Goal: Information Seeking & Learning: Learn about a topic

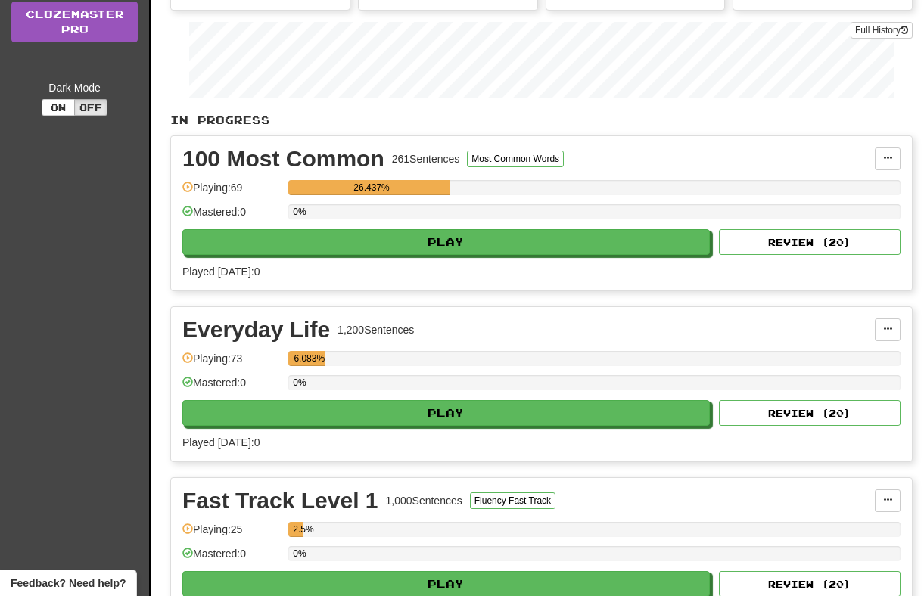
scroll to position [334, 0]
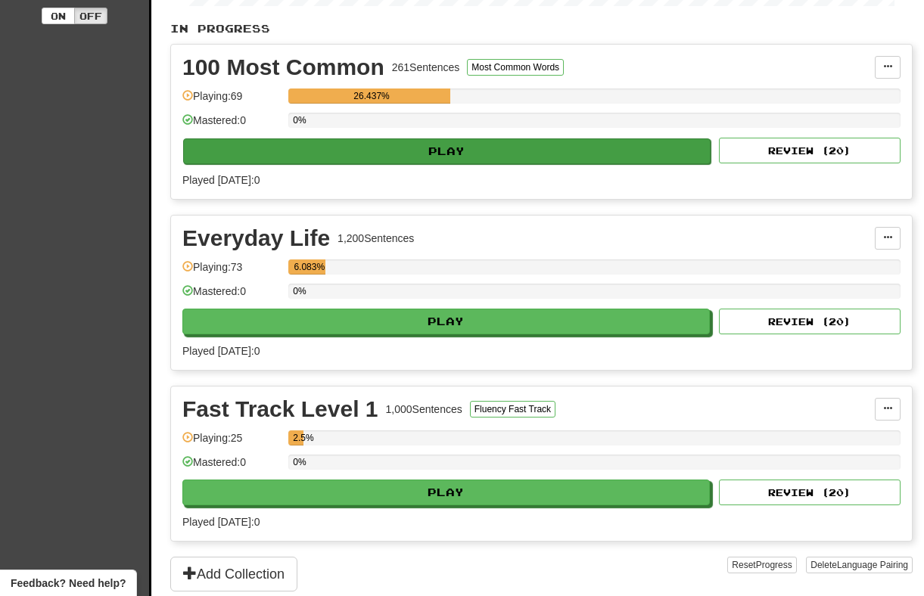
click at [355, 151] on button "Play" at bounding box center [446, 151] width 527 height 26
select select "**"
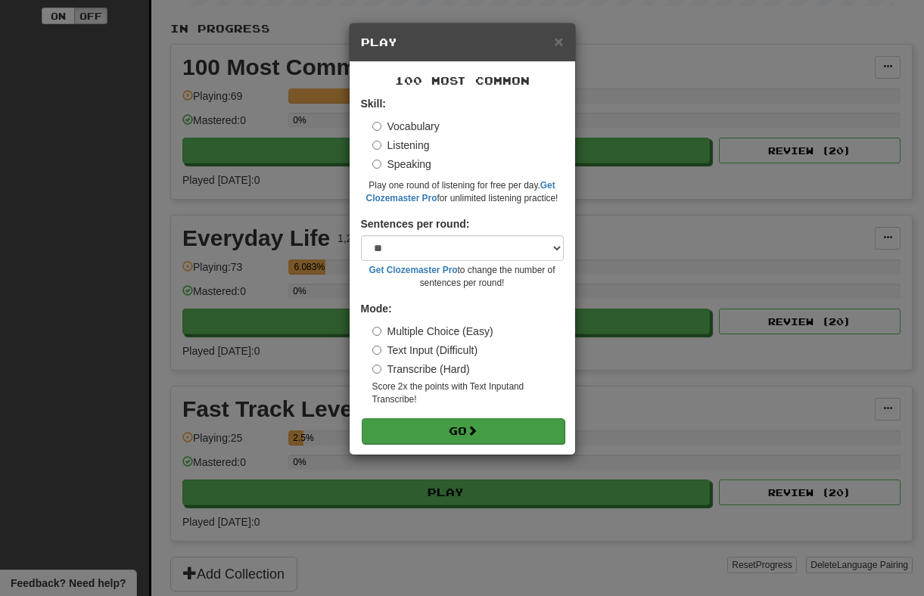
click at [446, 427] on button "Go" at bounding box center [463, 431] width 203 height 26
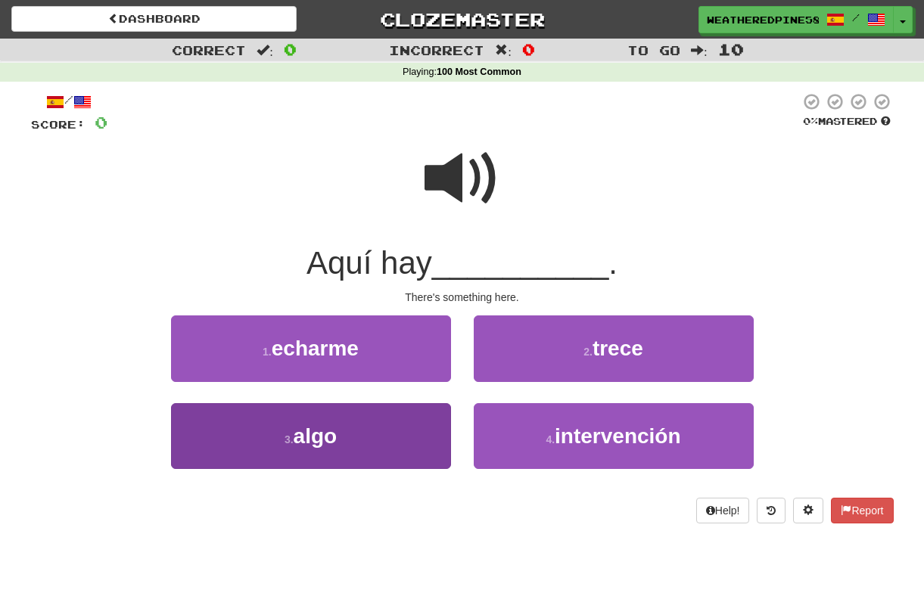
click at [322, 446] on button "3 . algo" at bounding box center [311, 436] width 280 height 66
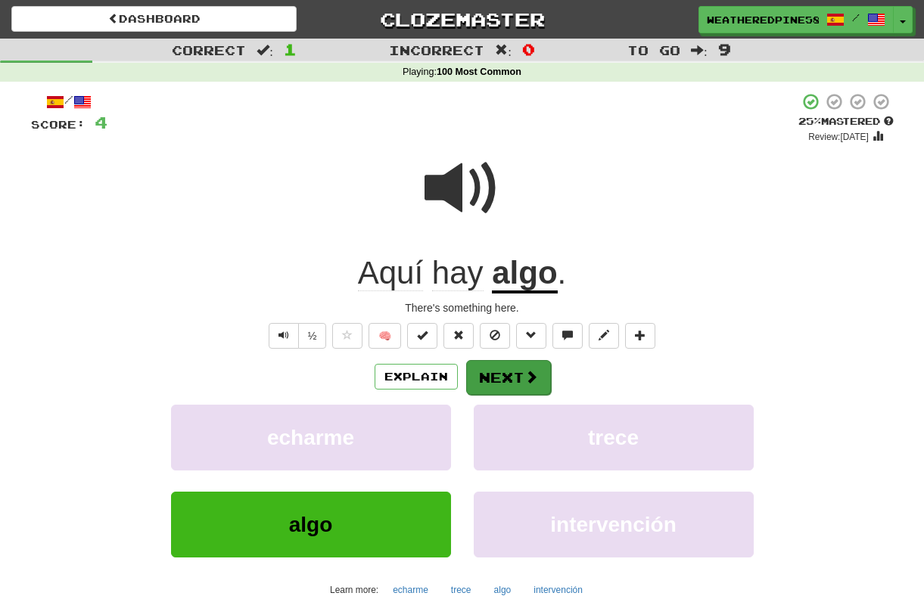
click at [499, 375] on button "Next" at bounding box center [508, 377] width 85 height 35
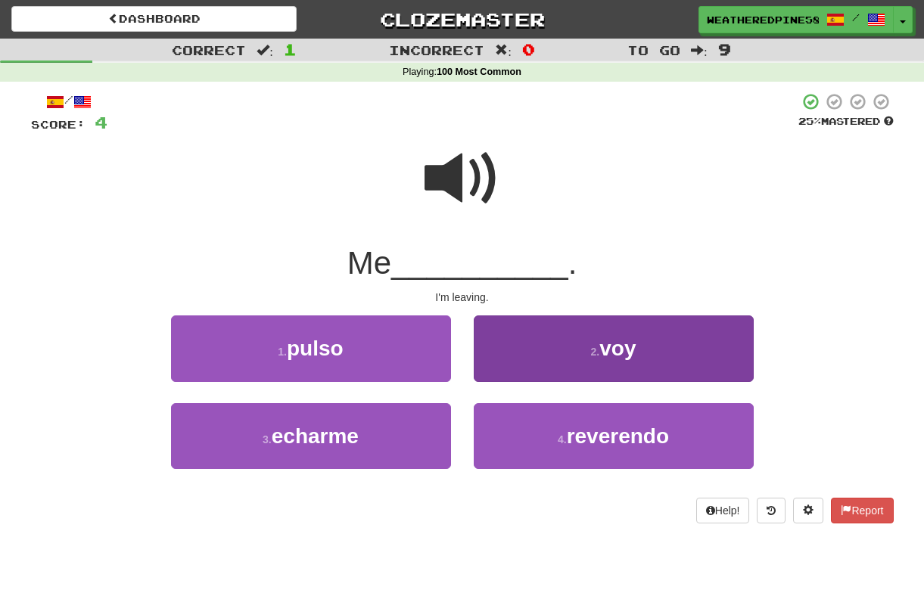
click at [542, 349] on button "2 . voy" at bounding box center [614, 348] width 280 height 66
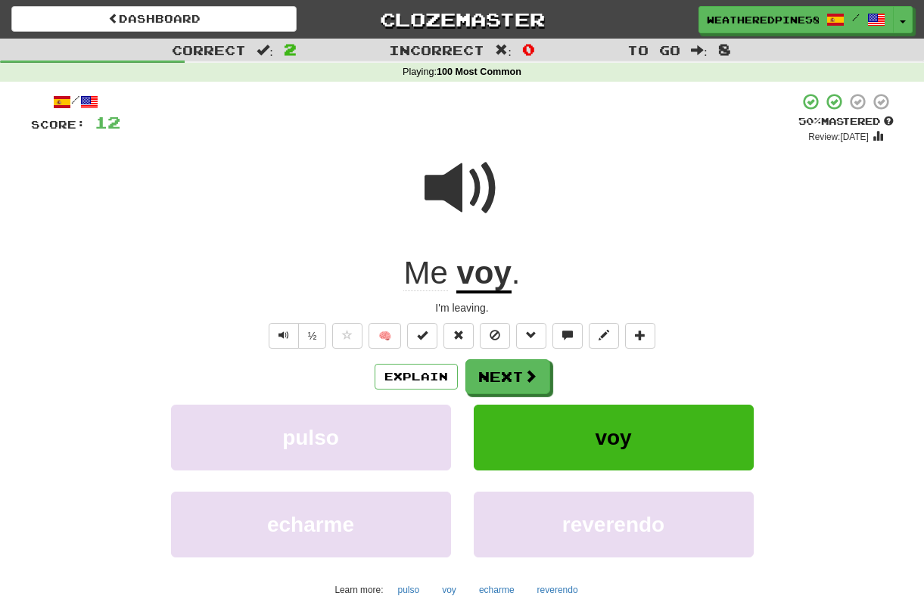
click at [424, 349] on div "/ Score: 12 + 8 50 % Mastered Review: 2025-09-30 Me voy . I'm leaving. ½ 🧠 Expl…" at bounding box center [462, 375] width 862 height 567
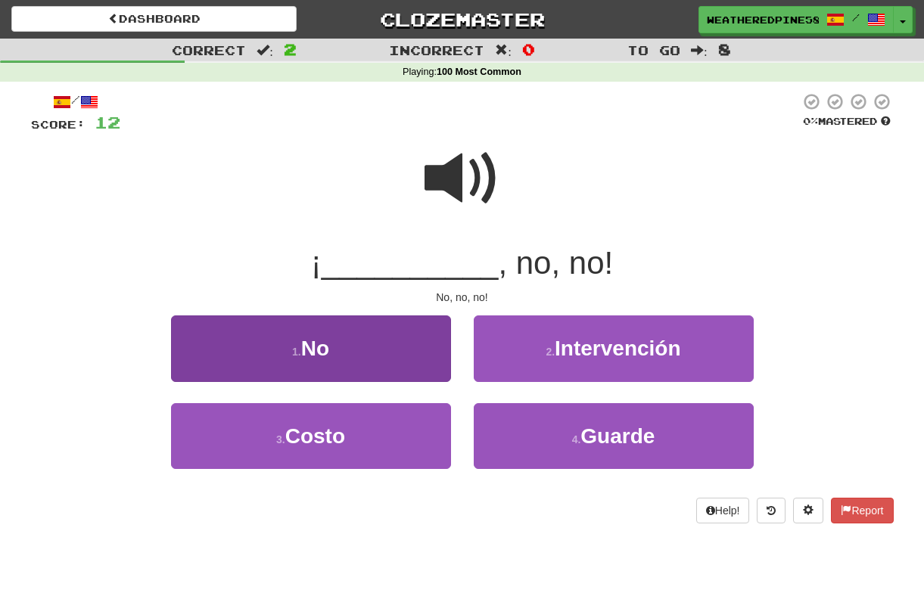
click at [355, 329] on button "1 . No" at bounding box center [311, 348] width 280 height 66
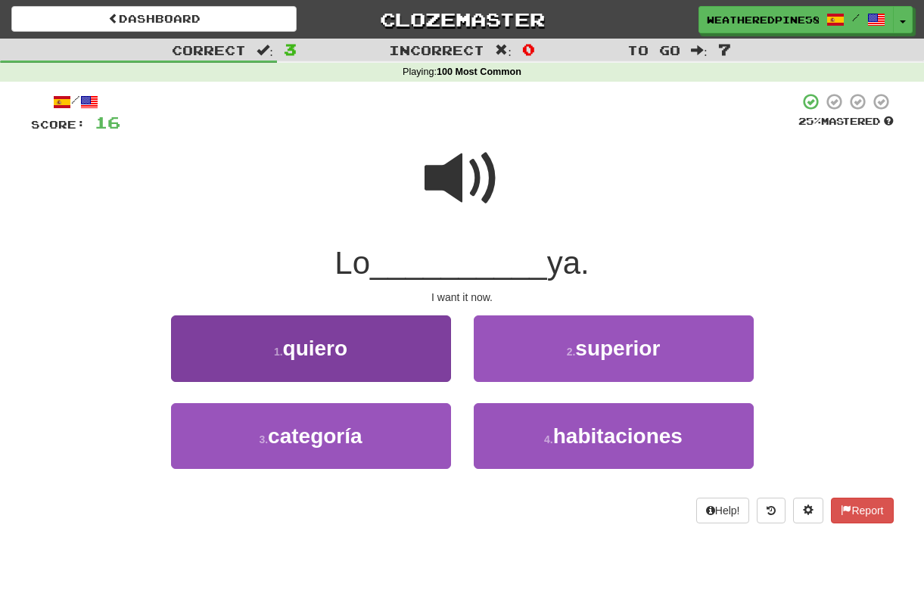
click at [371, 367] on button "1 . quiero" at bounding box center [311, 348] width 280 height 66
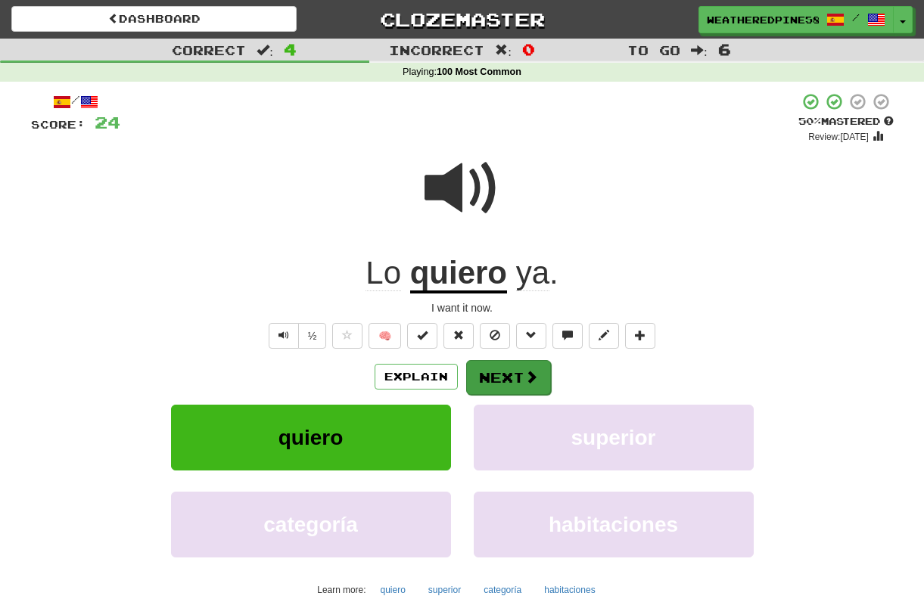
click at [515, 375] on button "Next" at bounding box center [508, 377] width 85 height 35
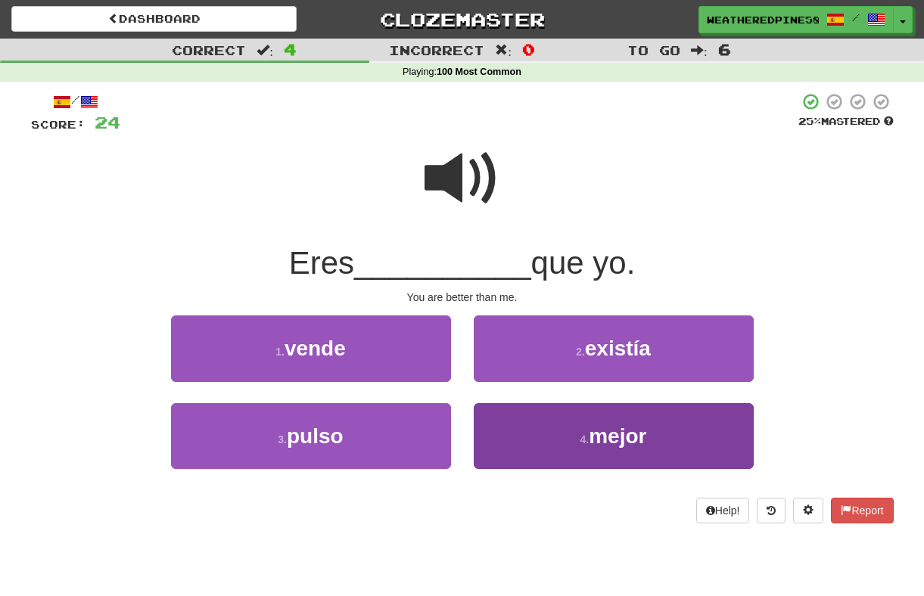
click at [553, 427] on button "4 . mejor" at bounding box center [614, 436] width 280 height 66
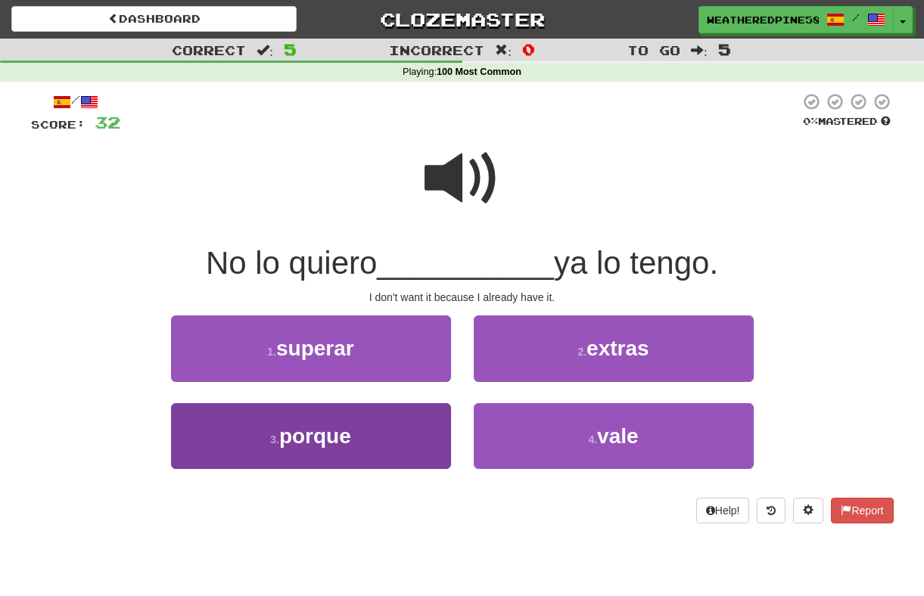
click at [346, 427] on span "porque" at bounding box center [315, 435] width 72 height 23
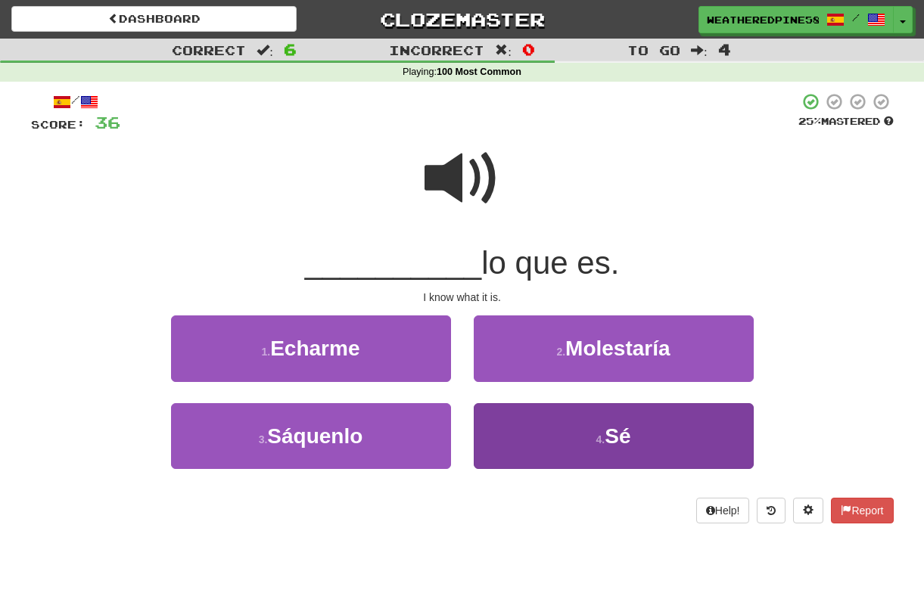
click at [659, 422] on button "4 . Sé" at bounding box center [614, 436] width 280 height 66
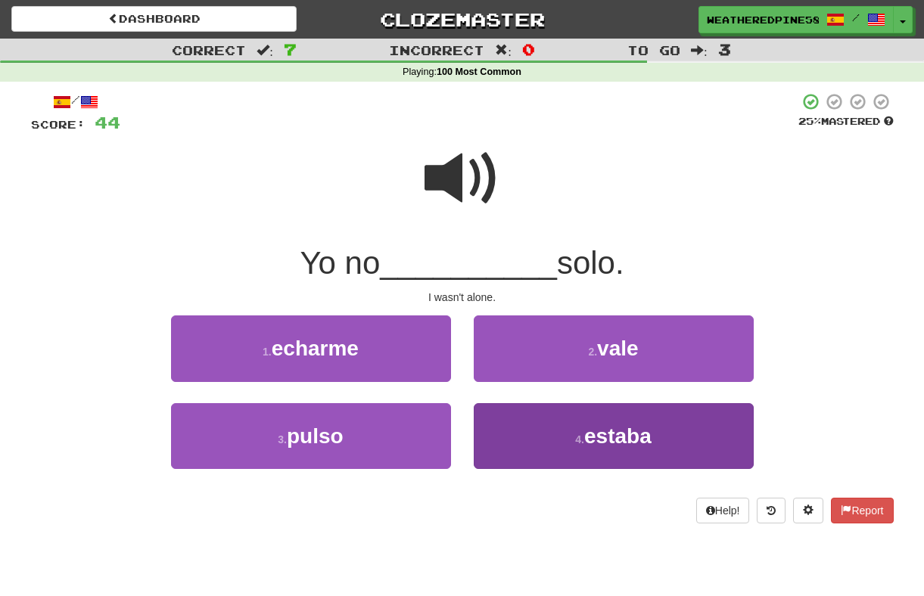
click at [592, 444] on span "estaba" at bounding box center [617, 435] width 67 height 23
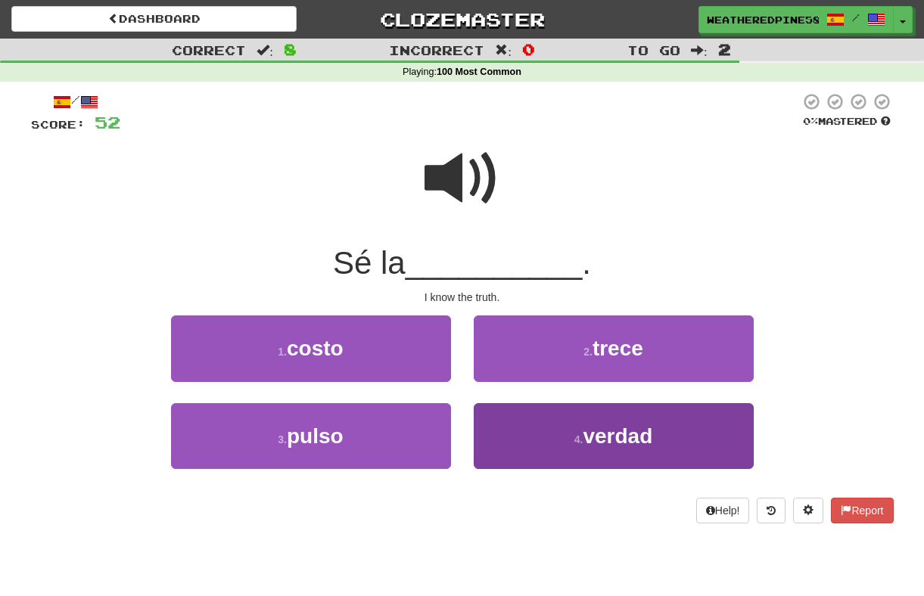
click at [598, 454] on button "4 . verdad" at bounding box center [614, 436] width 280 height 66
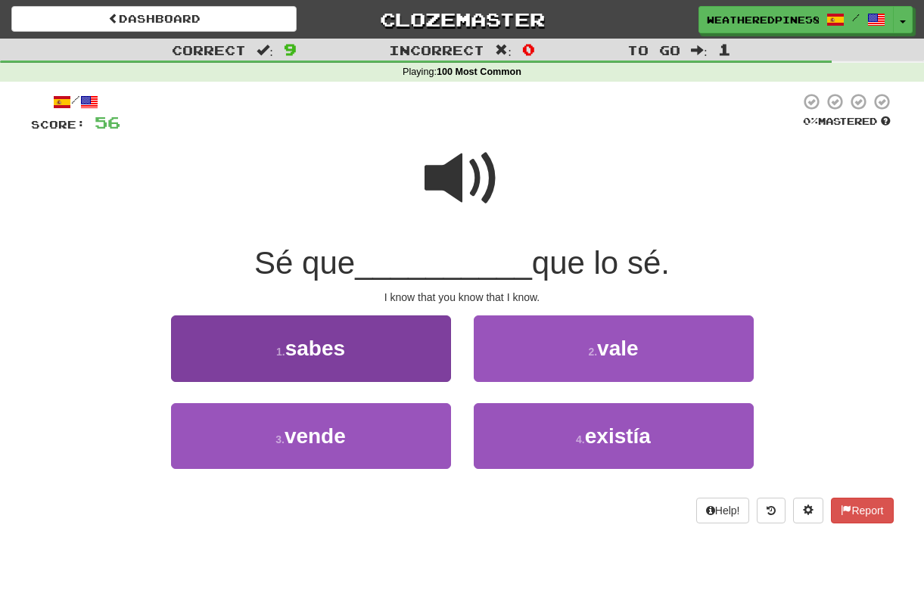
click at [399, 327] on button "1 . sabes" at bounding box center [311, 348] width 280 height 66
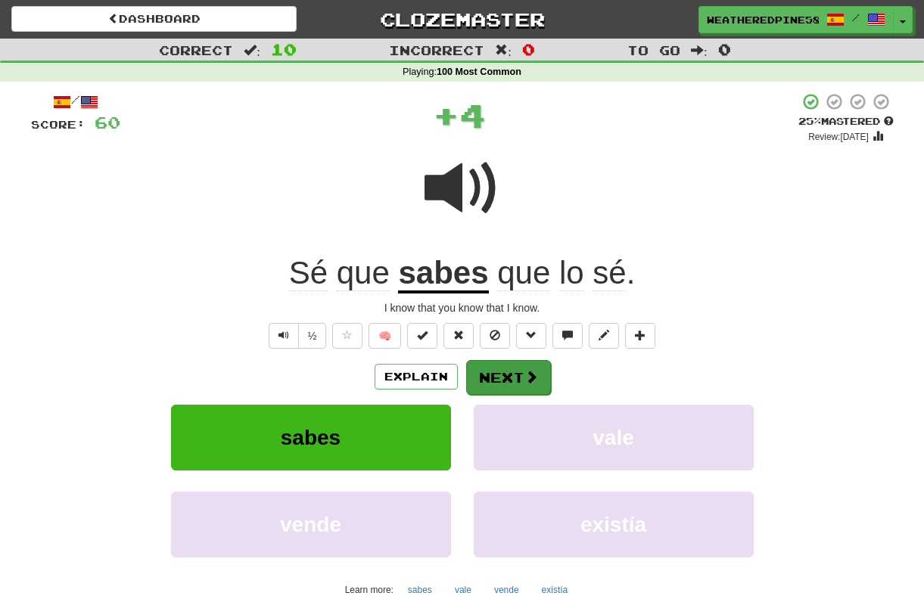
click at [501, 378] on button "Next" at bounding box center [508, 377] width 85 height 35
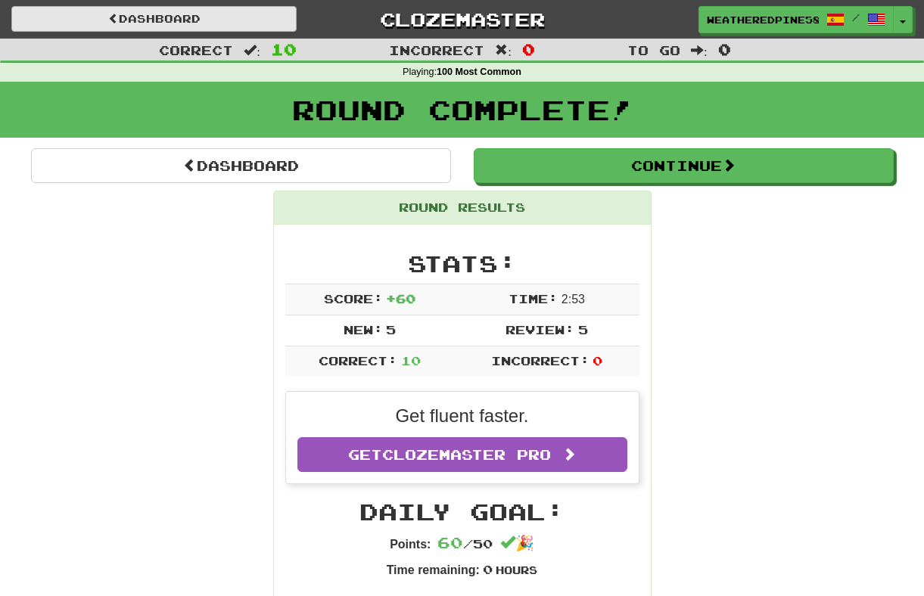
click at [180, 19] on link "Dashboard" at bounding box center [153, 19] width 285 height 26
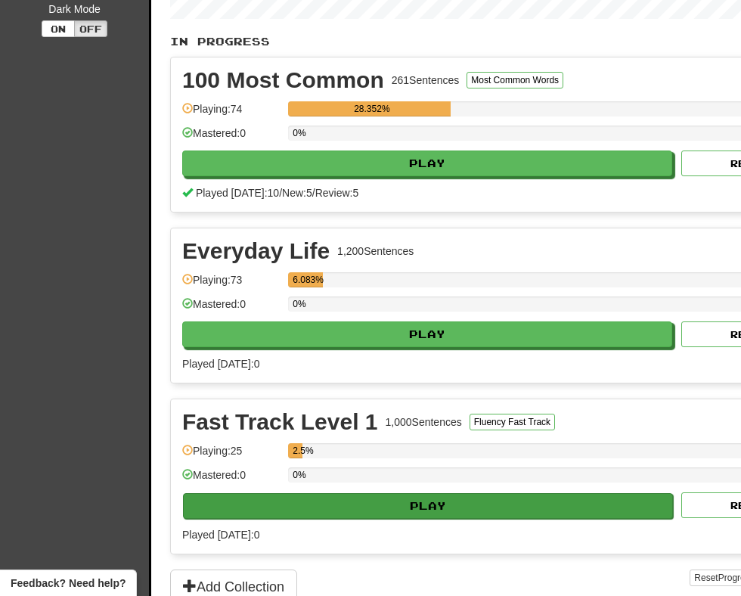
scroll to position [502, 0]
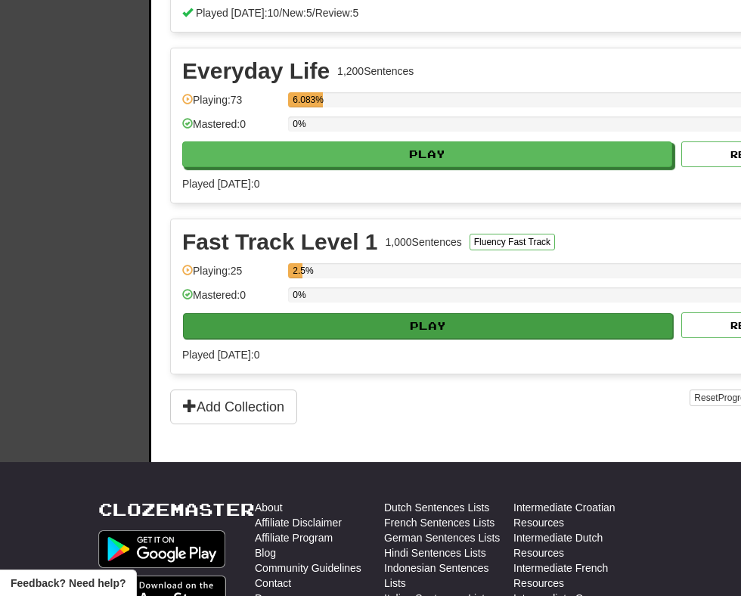
click at [385, 327] on button "Play" at bounding box center [428, 326] width 490 height 26
select select "**"
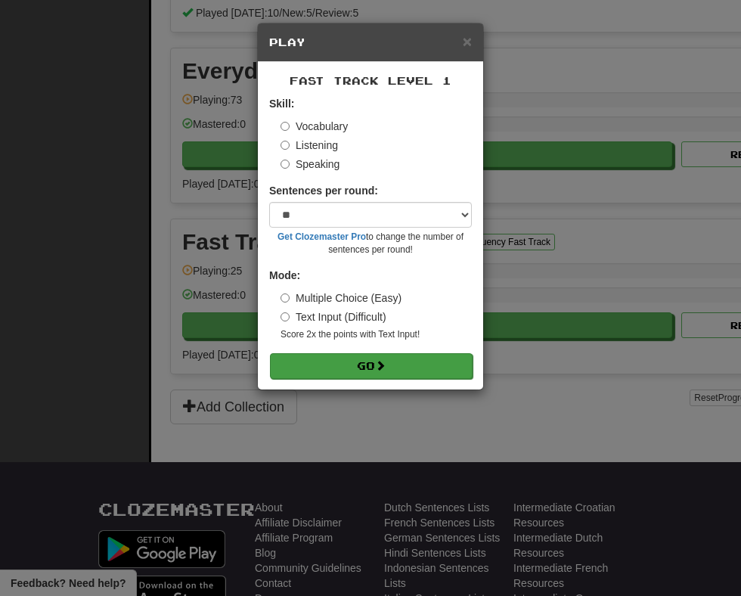
click at [349, 359] on button "Go" at bounding box center [371, 366] width 203 height 26
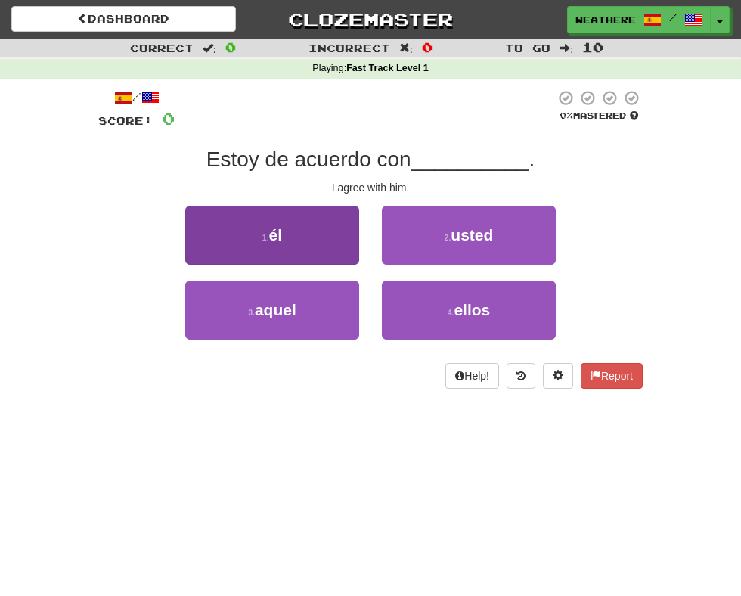
click at [305, 232] on button "1 . él" at bounding box center [272, 235] width 174 height 59
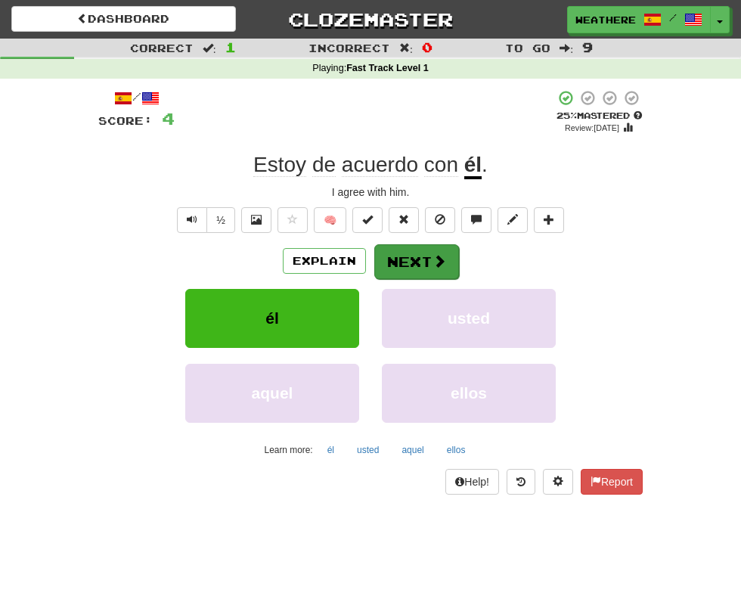
click at [448, 250] on button "Next" at bounding box center [416, 261] width 85 height 35
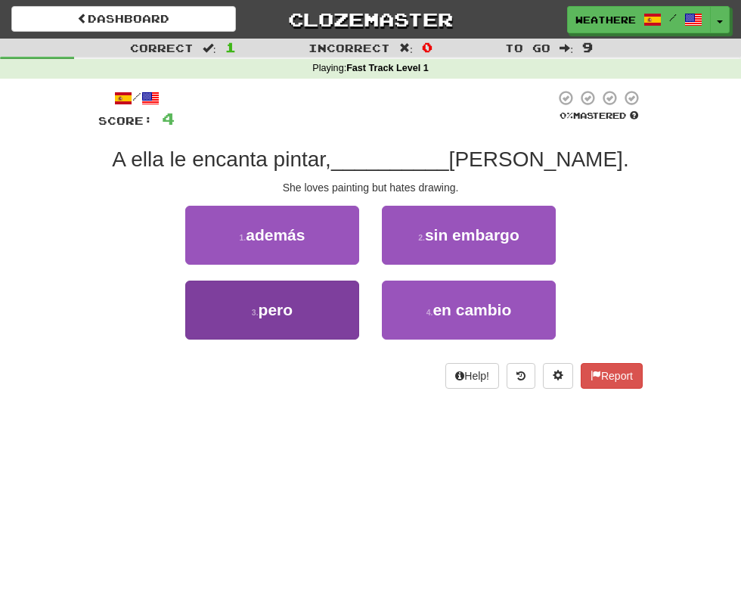
click at [256, 321] on button "3 . pero" at bounding box center [272, 310] width 174 height 59
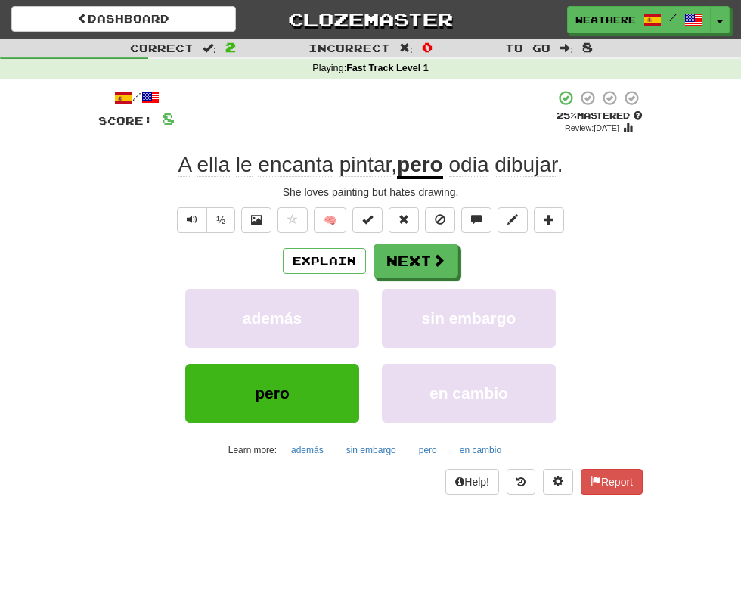
click at [256, 321] on span "además" at bounding box center [272, 317] width 59 height 17
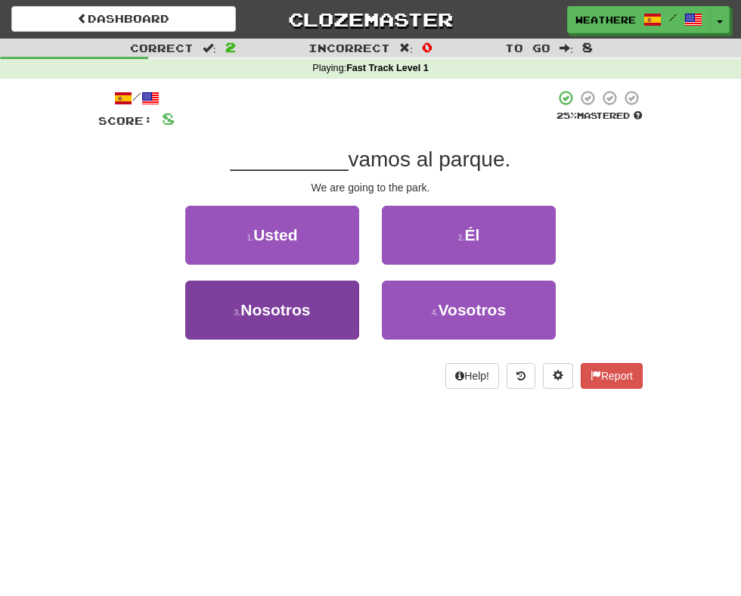
click at [287, 304] on span "Nosotros" at bounding box center [276, 309] width 70 height 17
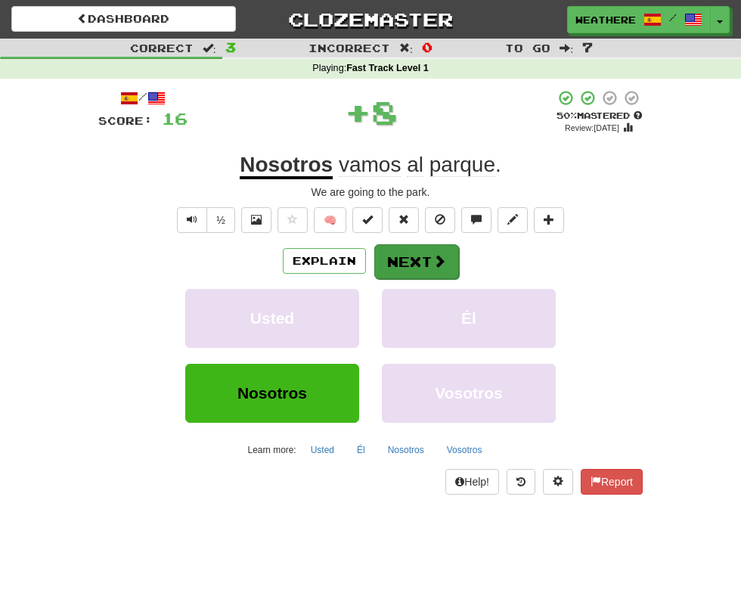
click at [398, 265] on button "Next" at bounding box center [416, 261] width 85 height 35
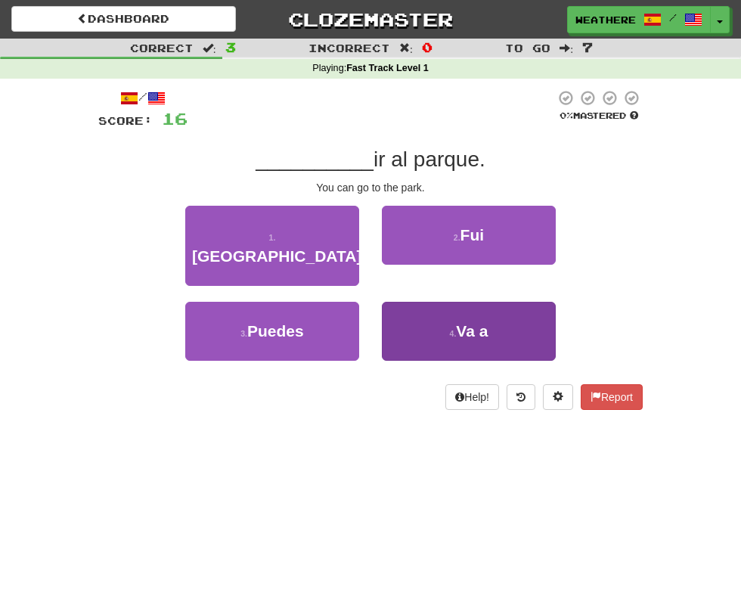
click at [466, 322] on span "Va a" at bounding box center [472, 330] width 32 height 17
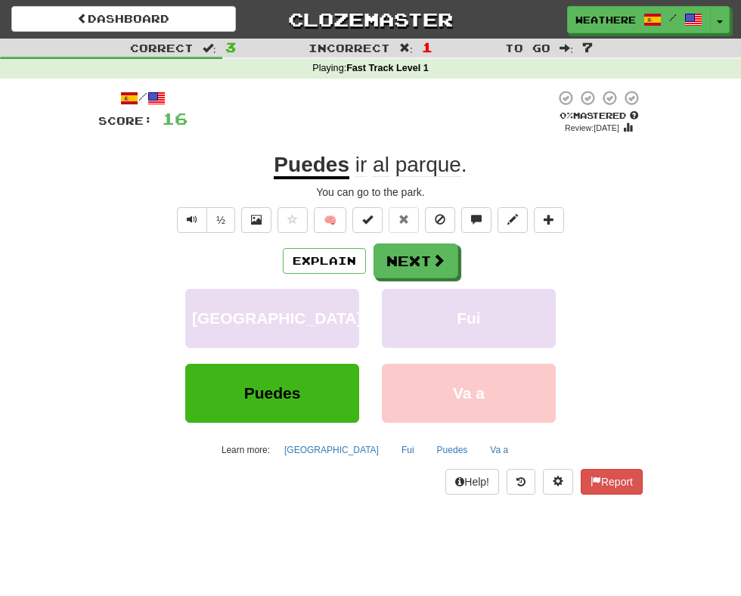
click at [280, 396] on span "Puedes" at bounding box center [272, 392] width 57 height 17
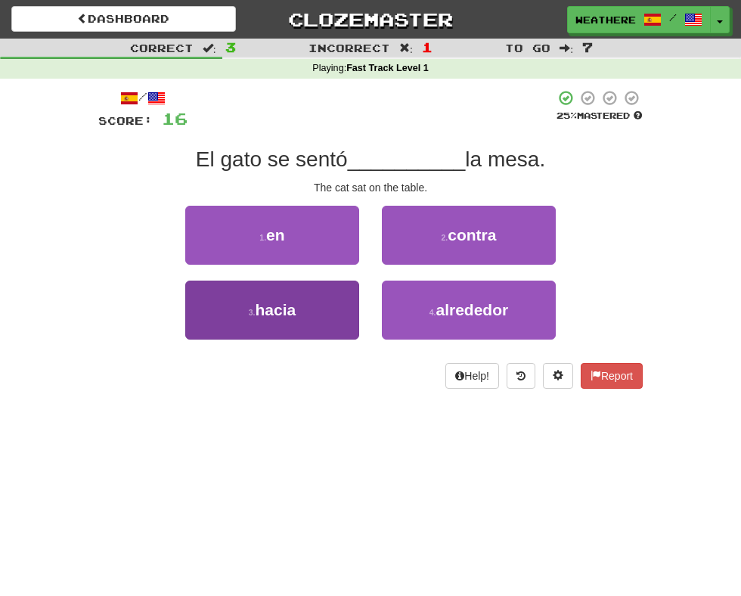
click at [317, 300] on button "3 . hacia" at bounding box center [272, 310] width 174 height 59
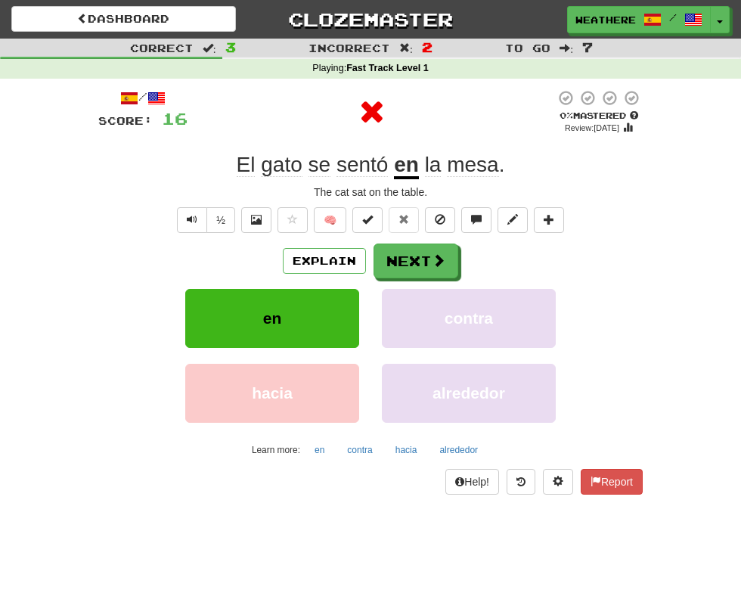
click at [291, 319] on button "en" at bounding box center [272, 318] width 174 height 59
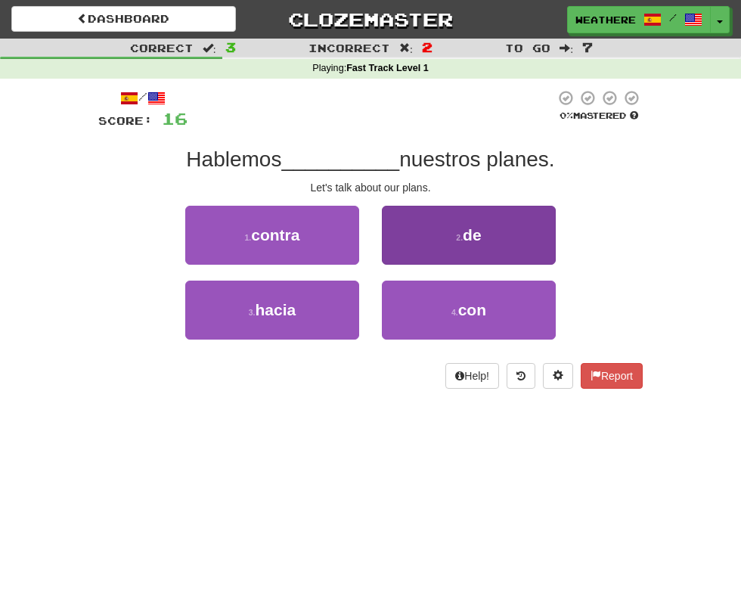
click at [516, 222] on button "2 . de" at bounding box center [469, 235] width 174 height 59
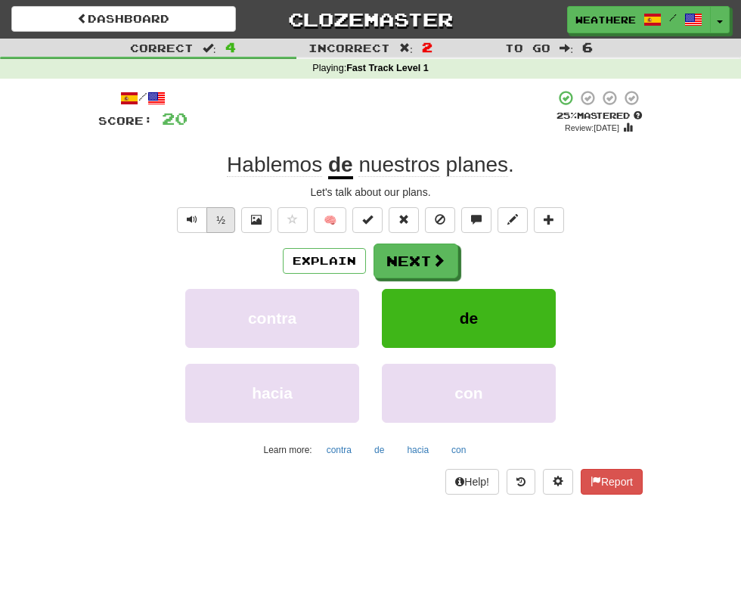
click at [213, 221] on button "½" at bounding box center [221, 220] width 29 height 26
click at [426, 256] on button "Next" at bounding box center [416, 261] width 85 height 35
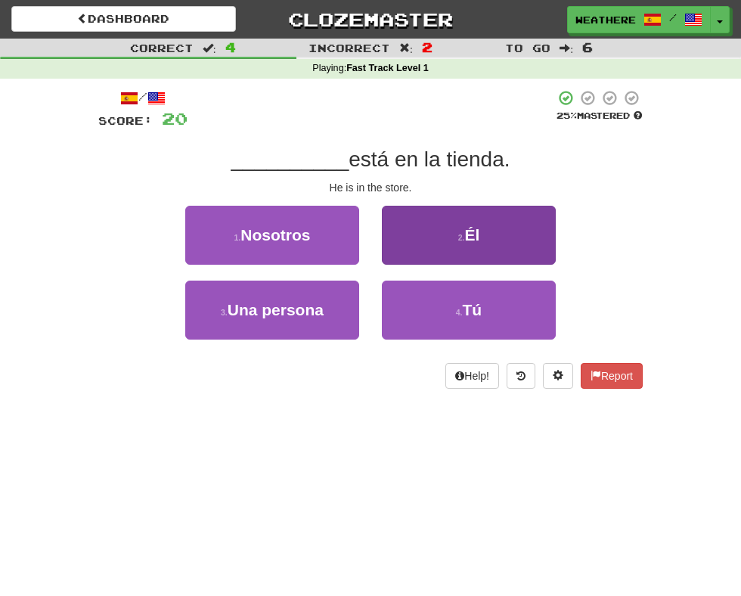
click at [489, 234] on button "2 . Él" at bounding box center [469, 235] width 174 height 59
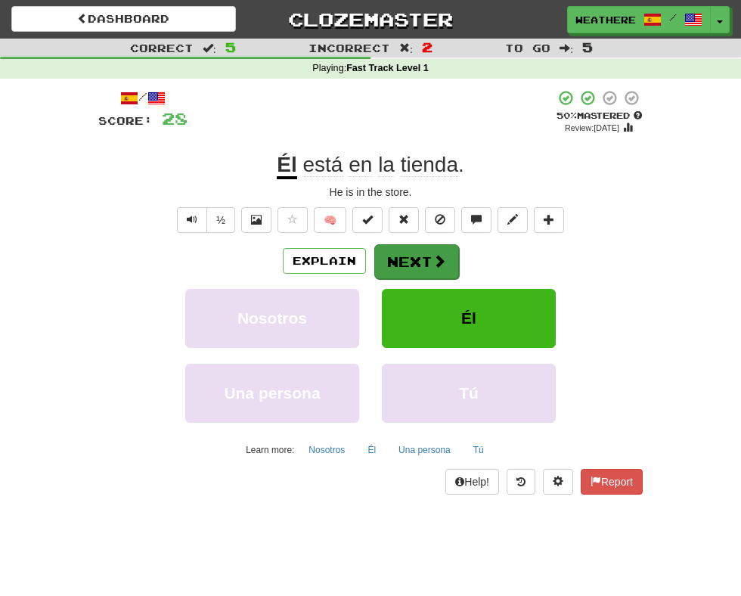
click at [413, 249] on button "Next" at bounding box center [416, 261] width 85 height 35
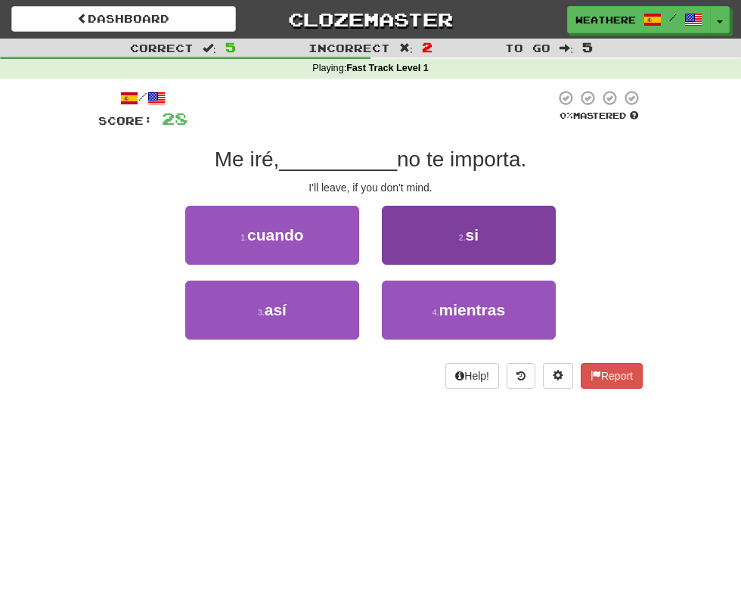
click at [466, 238] on small "2 ." at bounding box center [462, 237] width 7 height 9
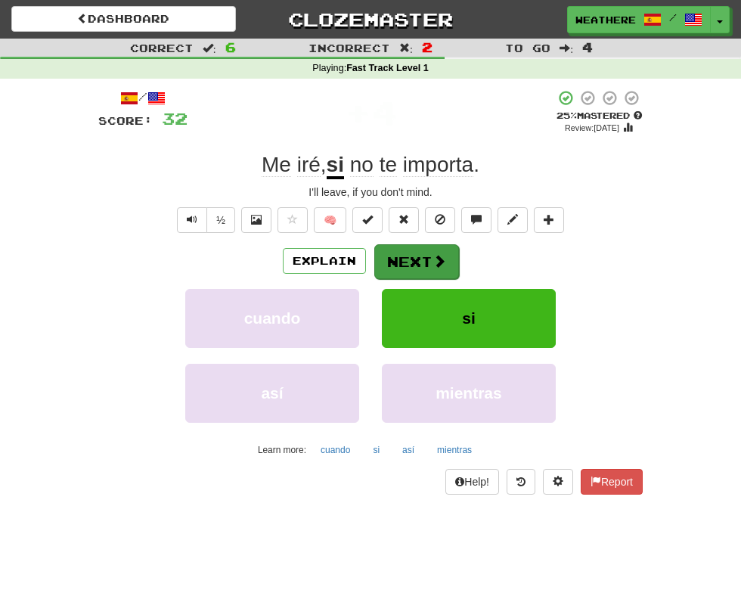
click at [408, 261] on button "Next" at bounding box center [416, 261] width 85 height 35
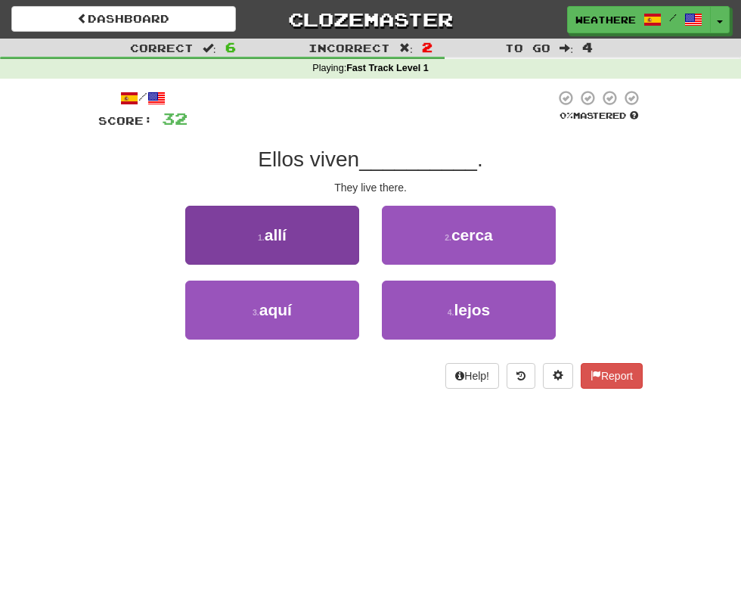
click at [292, 247] on button "1 . allí" at bounding box center [272, 235] width 174 height 59
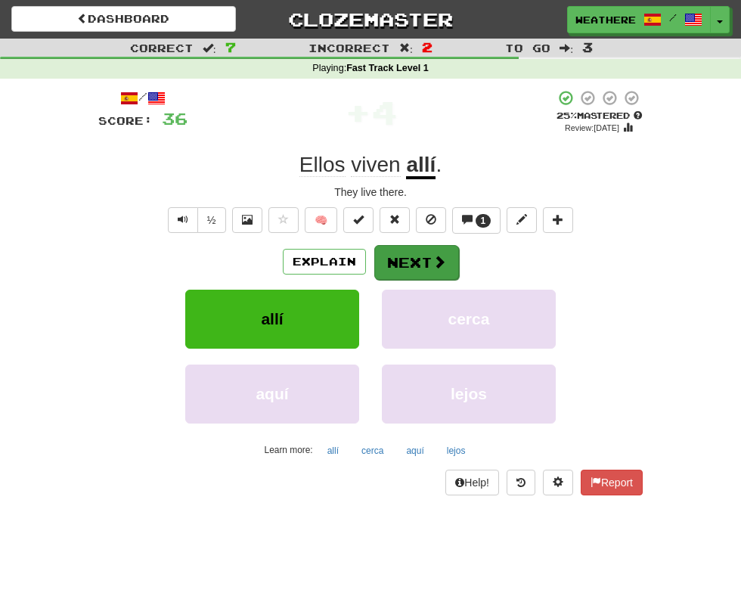
click at [396, 256] on button "Next" at bounding box center [416, 262] width 85 height 35
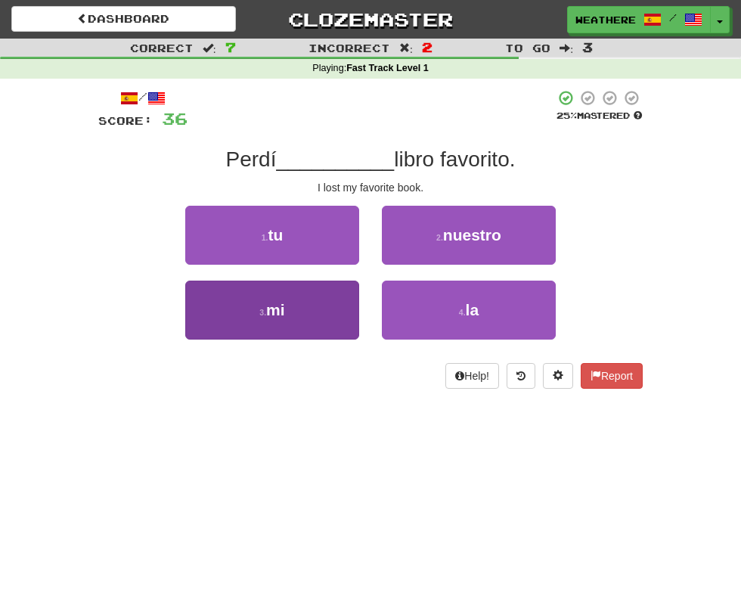
click at [321, 292] on button "3 . mi" at bounding box center [272, 310] width 174 height 59
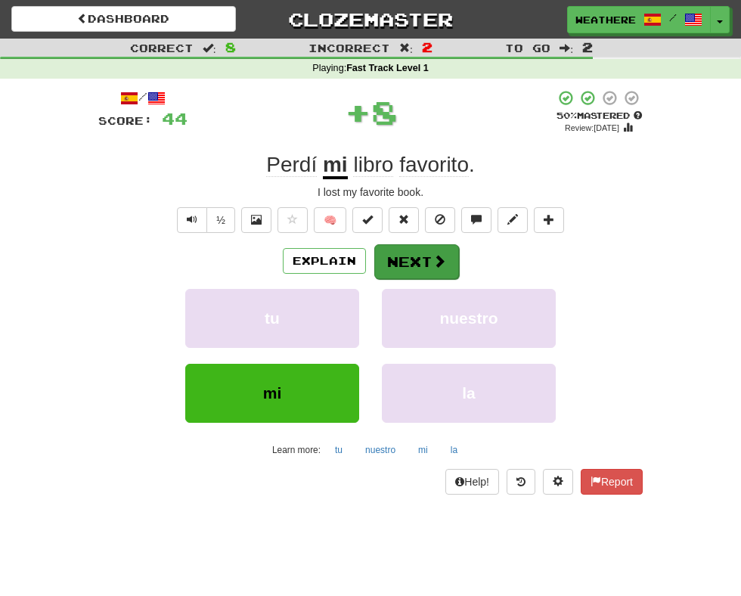
click at [409, 269] on button "Next" at bounding box center [416, 261] width 85 height 35
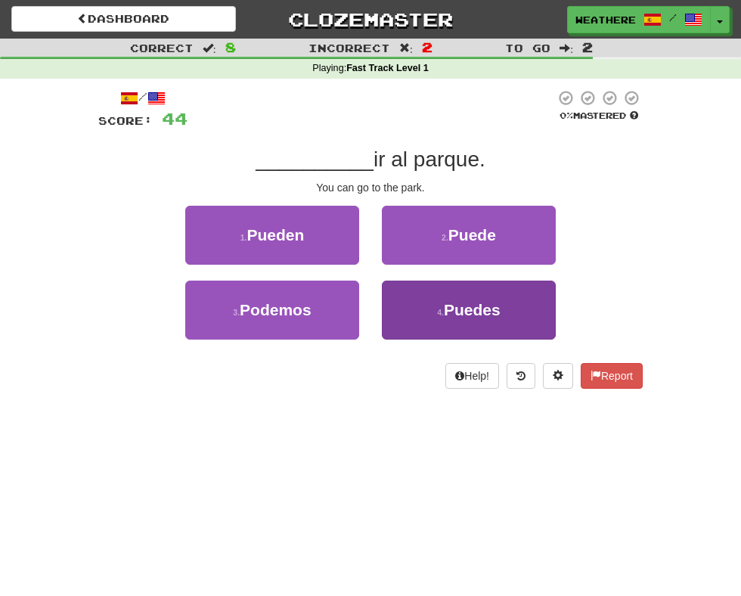
click at [452, 313] on span "Puedes" at bounding box center [472, 309] width 57 height 17
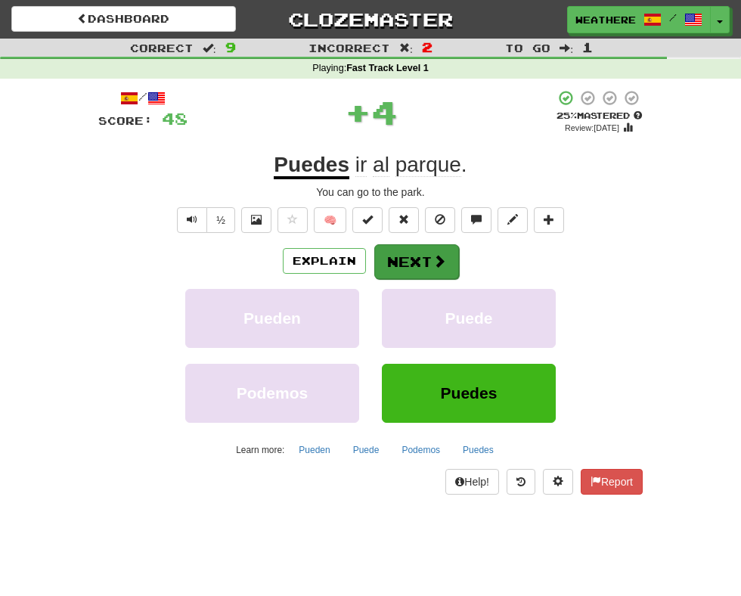
click at [401, 253] on button "Next" at bounding box center [416, 261] width 85 height 35
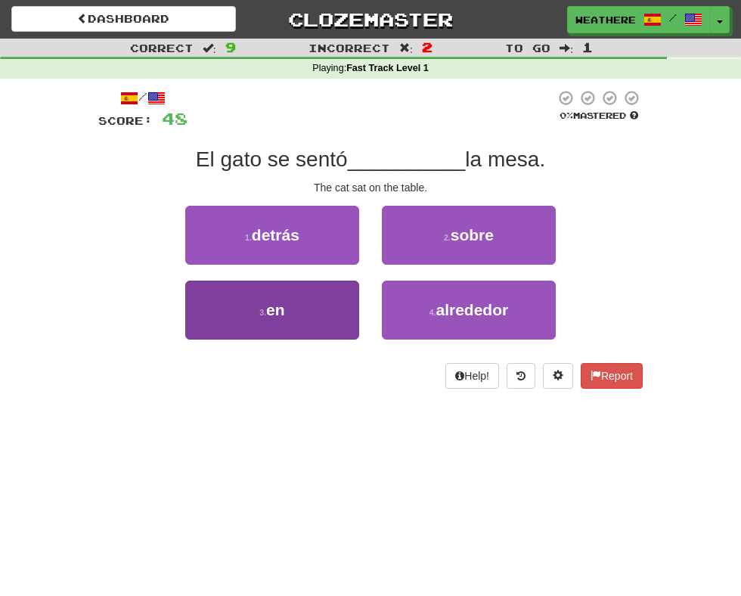
click at [296, 296] on button "3 . en" at bounding box center [272, 310] width 174 height 59
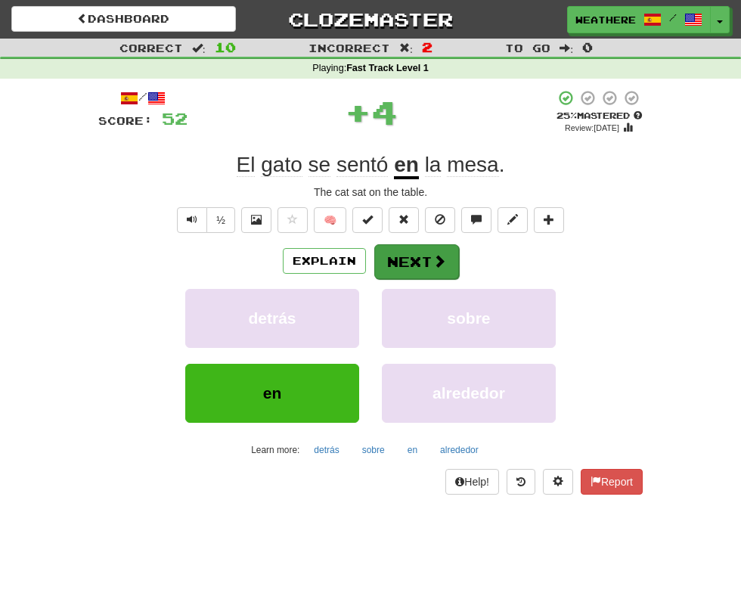
click at [433, 254] on span at bounding box center [440, 261] width 14 height 14
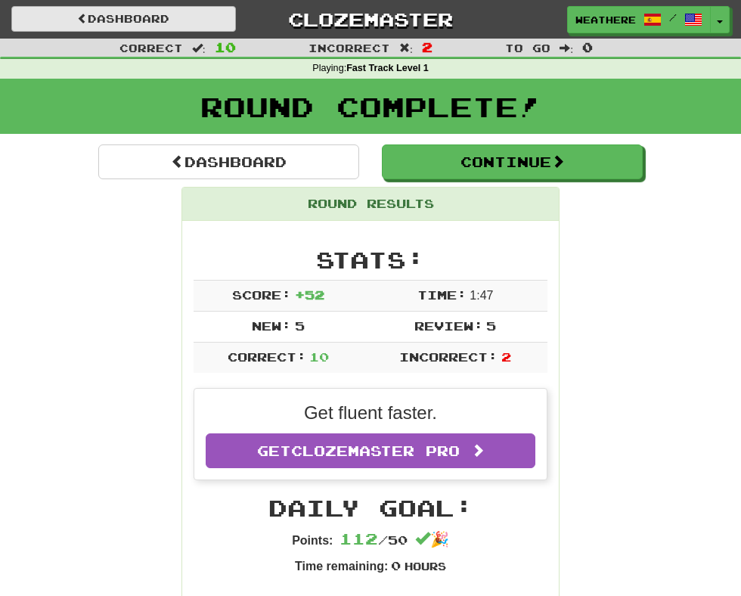
click at [91, 15] on link "Dashboard" at bounding box center [123, 19] width 225 height 26
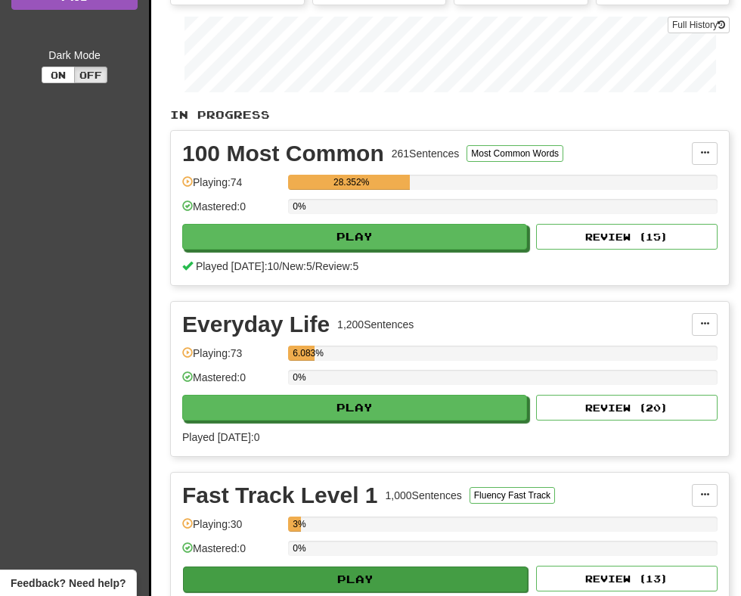
scroll to position [416, 0]
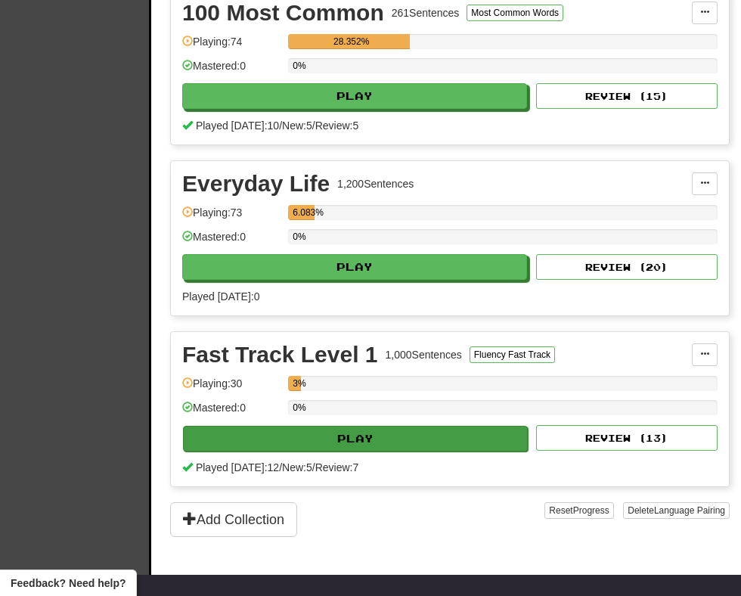
click at [371, 446] on button "Play" at bounding box center [355, 439] width 345 height 26
select select "**"
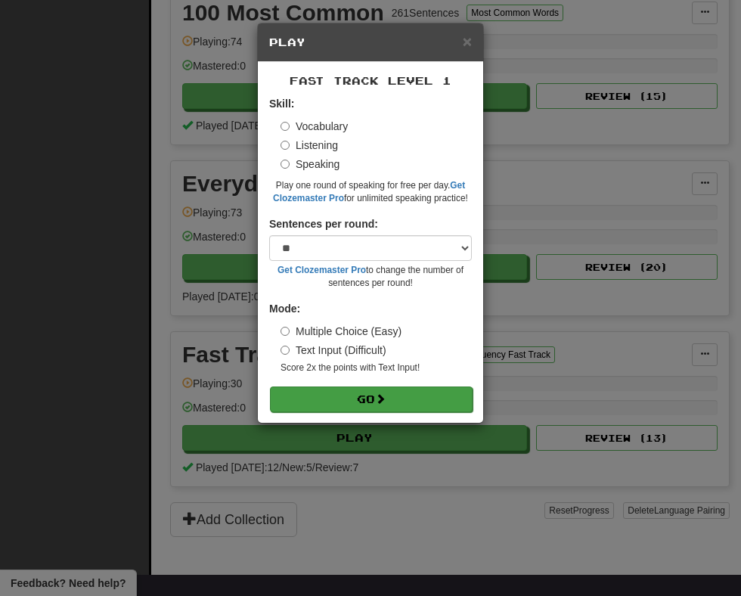
click at [353, 387] on button "Go" at bounding box center [371, 400] width 203 height 26
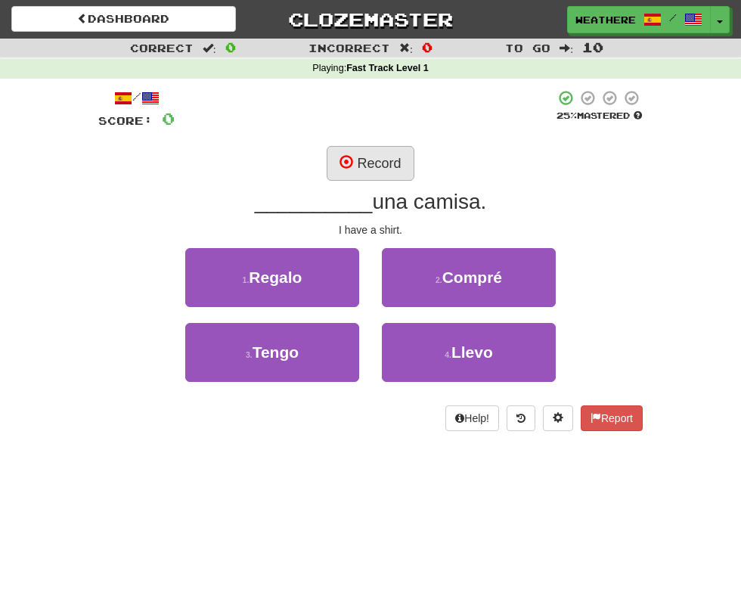
click at [388, 161] on button "Record" at bounding box center [370, 163] width 87 height 35
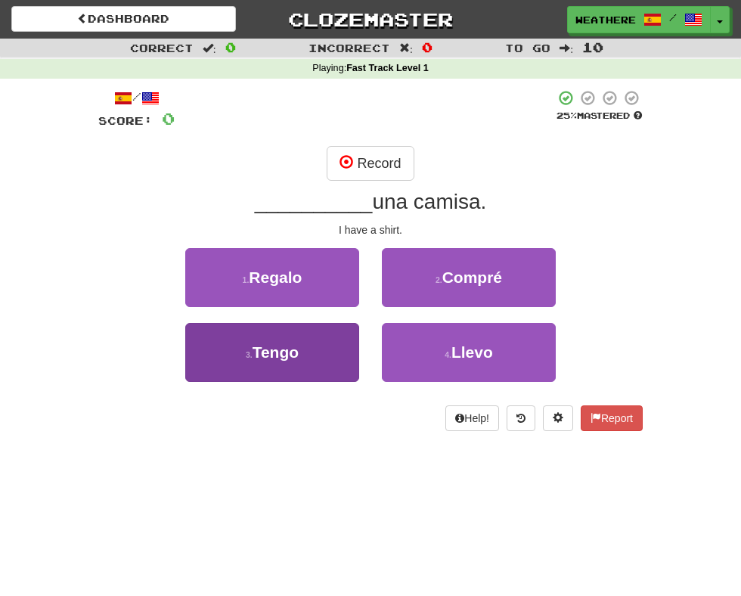
click at [309, 329] on button "3 . Tengo" at bounding box center [272, 352] width 174 height 59
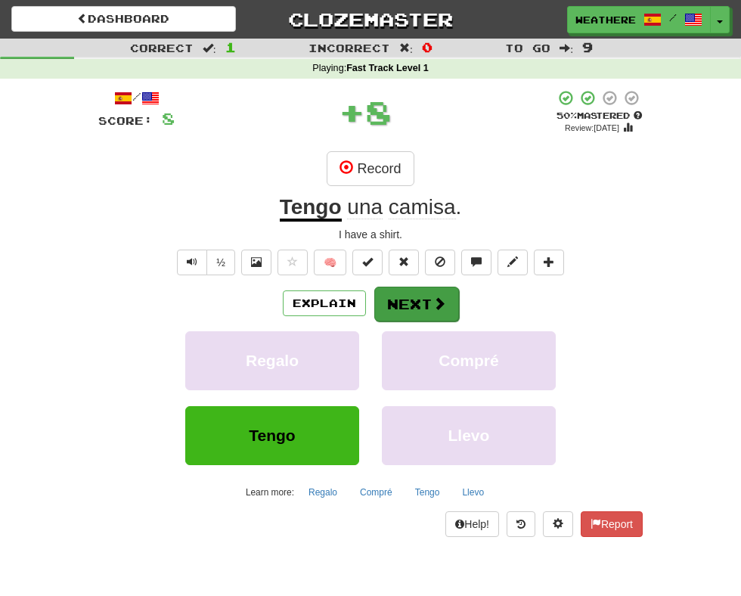
click at [411, 297] on button "Next" at bounding box center [416, 304] width 85 height 35
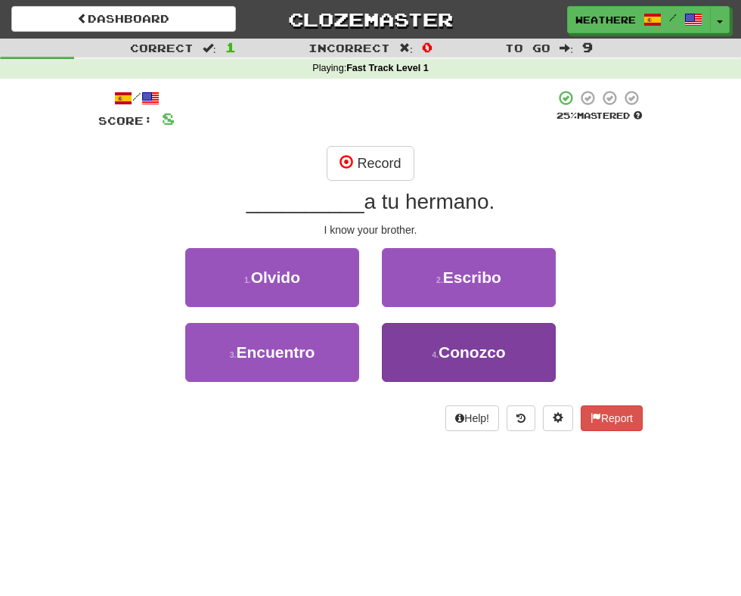
click at [440, 352] on span "Conozco" at bounding box center [472, 351] width 67 height 17
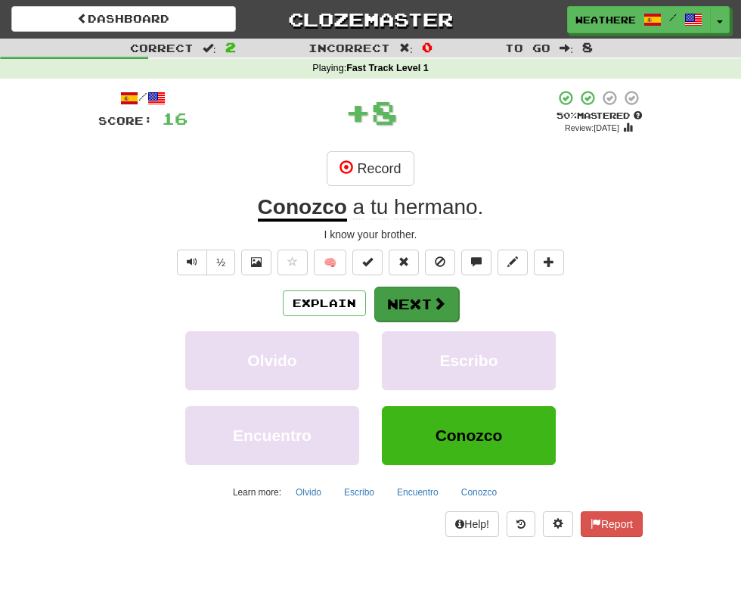
click at [395, 298] on button "Next" at bounding box center [416, 304] width 85 height 35
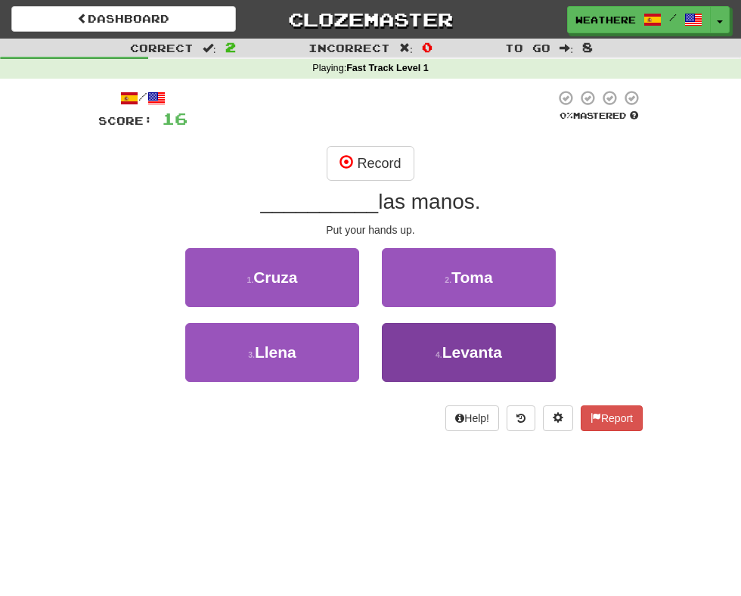
click at [496, 364] on button "4 . [GEOGRAPHIC_DATA]" at bounding box center [469, 352] width 174 height 59
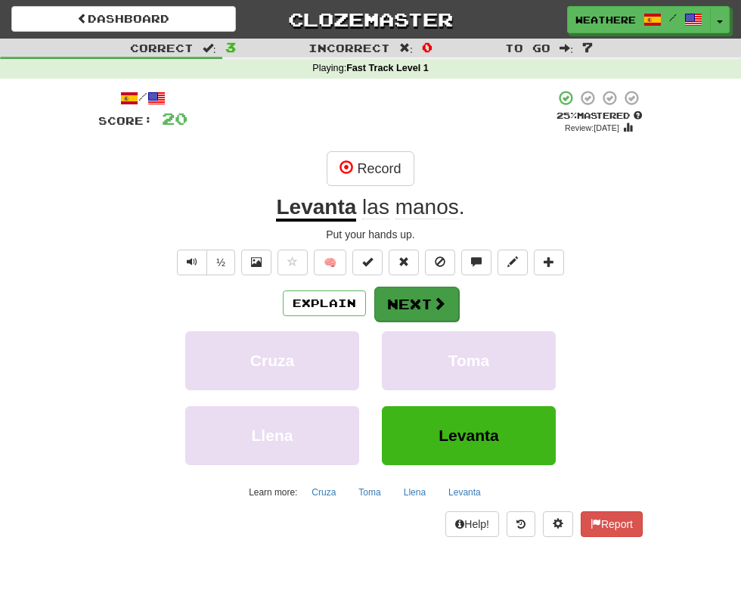
click at [400, 298] on button "Next" at bounding box center [416, 304] width 85 height 35
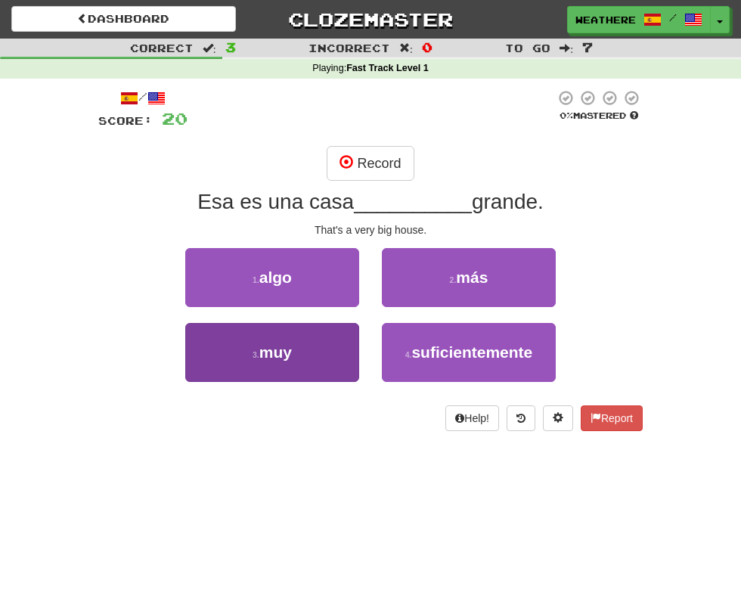
click at [304, 329] on button "3 . muy" at bounding box center [272, 352] width 174 height 59
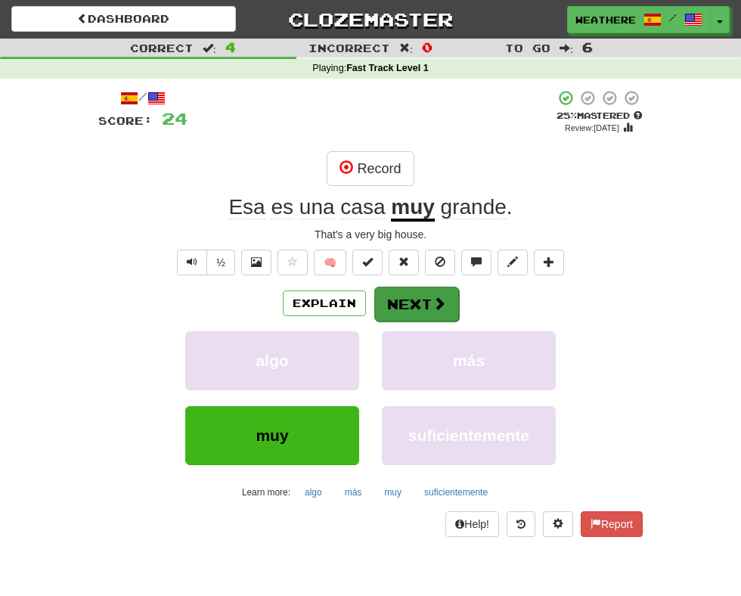
click at [427, 303] on button "Next" at bounding box center [416, 304] width 85 height 35
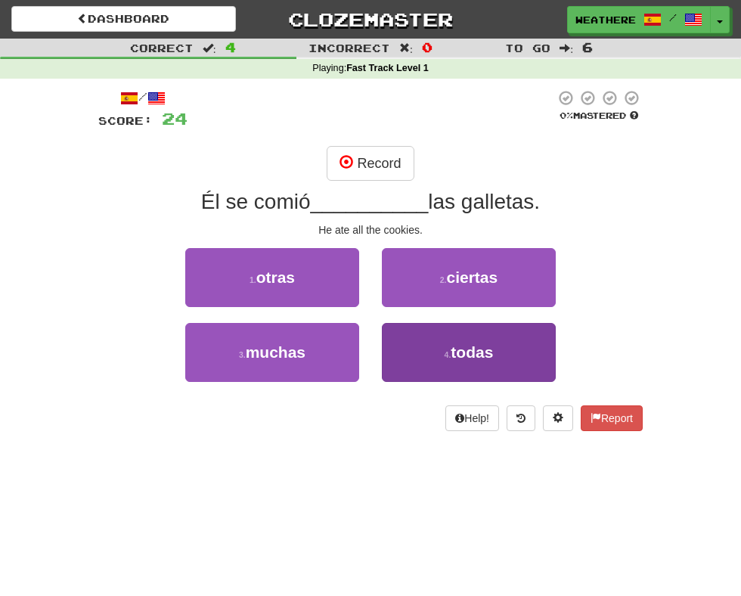
click at [412, 336] on button "4 . todas" at bounding box center [469, 352] width 174 height 59
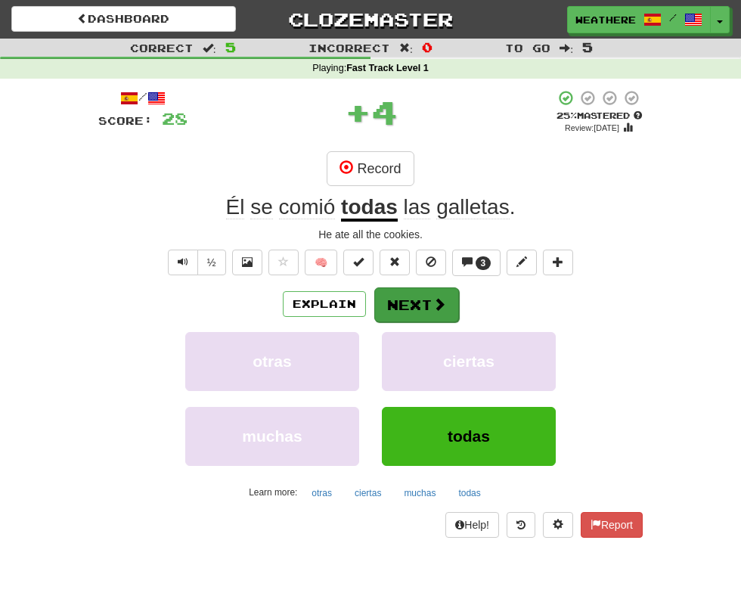
click at [406, 302] on button "Next" at bounding box center [416, 304] width 85 height 35
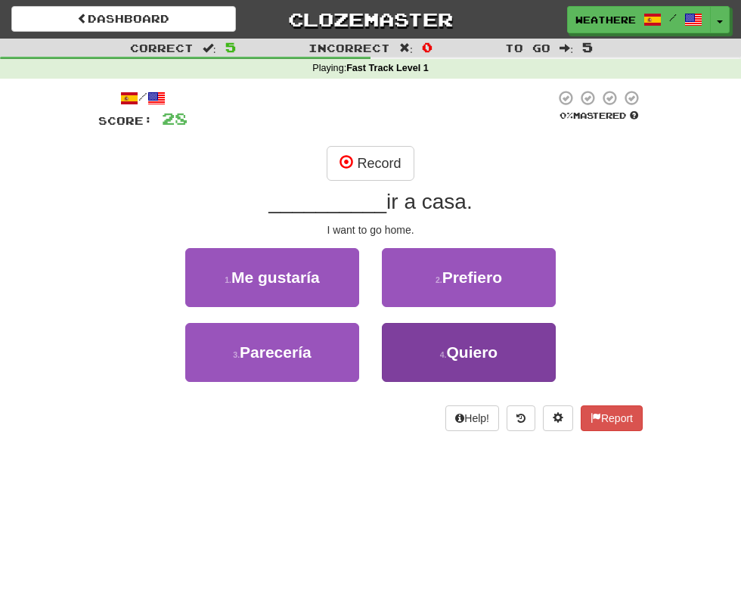
click at [415, 358] on button "4 . Quiero" at bounding box center [469, 352] width 174 height 59
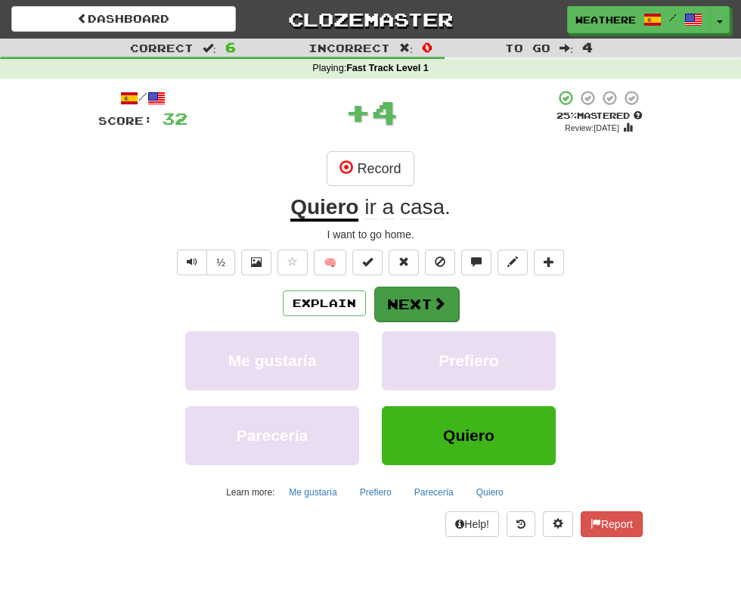
click at [392, 295] on button "Next" at bounding box center [416, 304] width 85 height 35
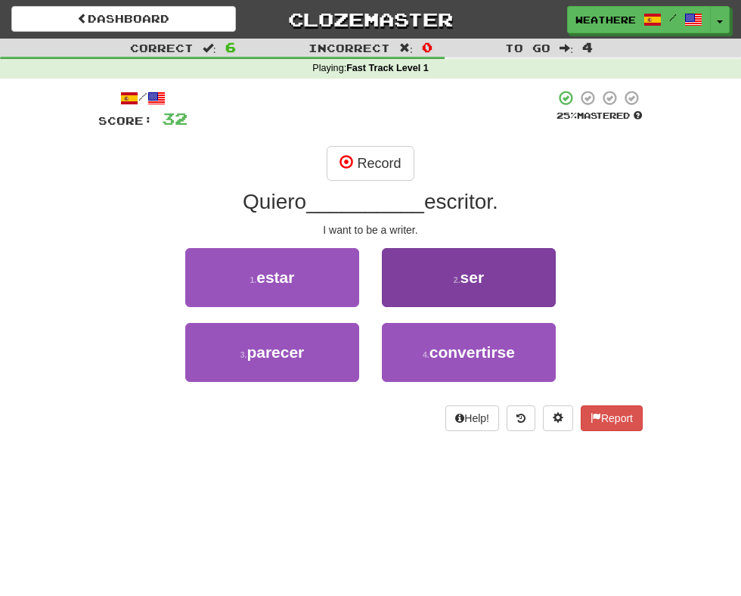
click at [455, 293] on button "2 . ser" at bounding box center [469, 277] width 174 height 59
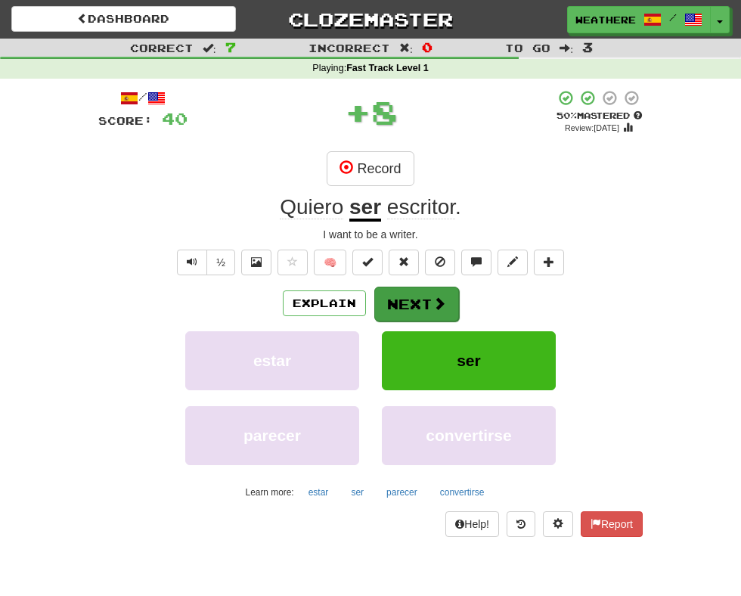
click at [427, 303] on button "Next" at bounding box center [416, 304] width 85 height 35
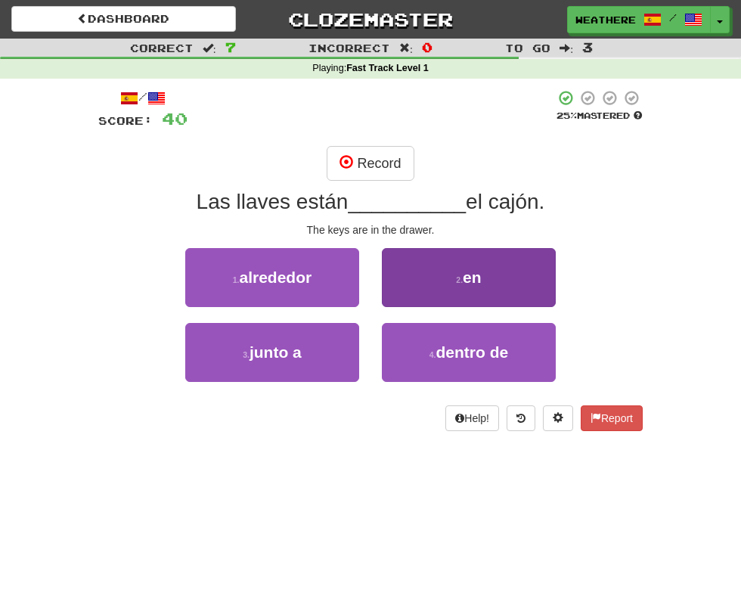
click at [469, 278] on span "en" at bounding box center [472, 277] width 19 height 17
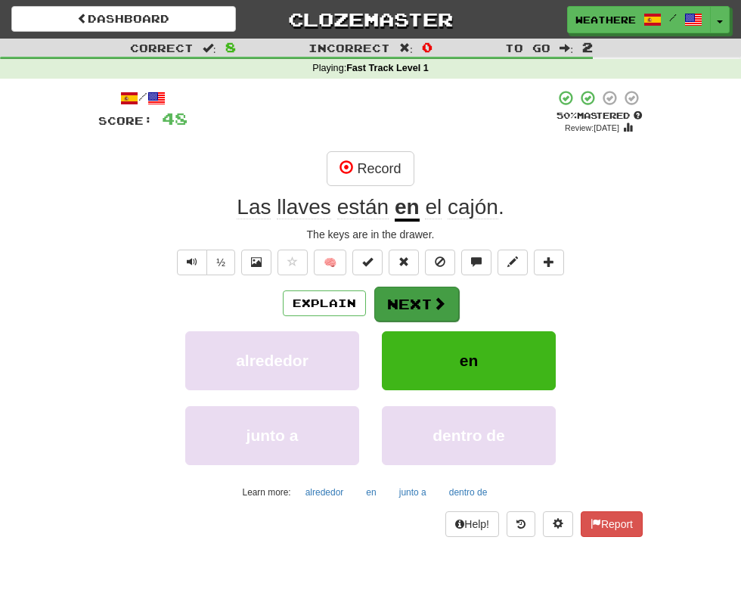
click at [402, 297] on button "Next" at bounding box center [416, 304] width 85 height 35
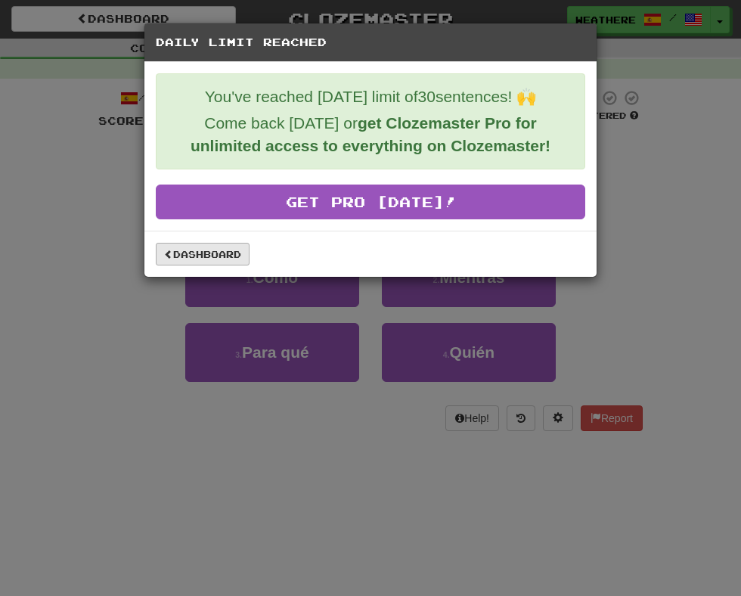
click at [193, 260] on link "Dashboard" at bounding box center [203, 254] width 94 height 23
